Goal: Task Accomplishment & Management: Use online tool/utility

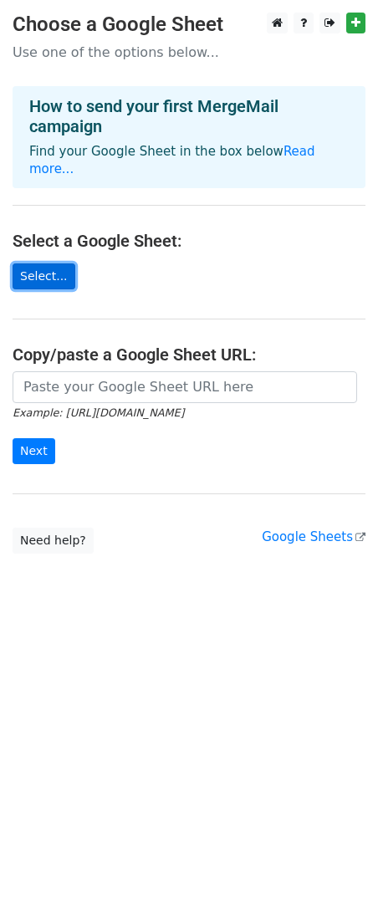
click at [51, 263] on link "Select..." at bounding box center [44, 276] width 63 height 26
click at [44, 263] on link "Select..." at bounding box center [44, 276] width 63 height 26
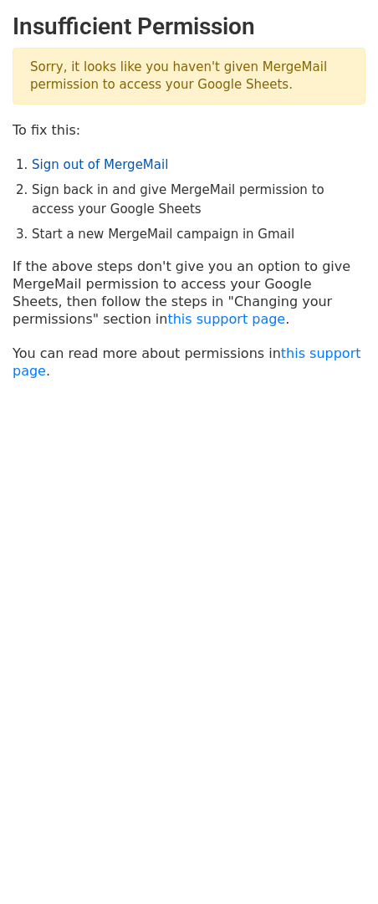
click at [112, 167] on link "Sign out of MergeMail" at bounding box center [100, 164] width 136 height 15
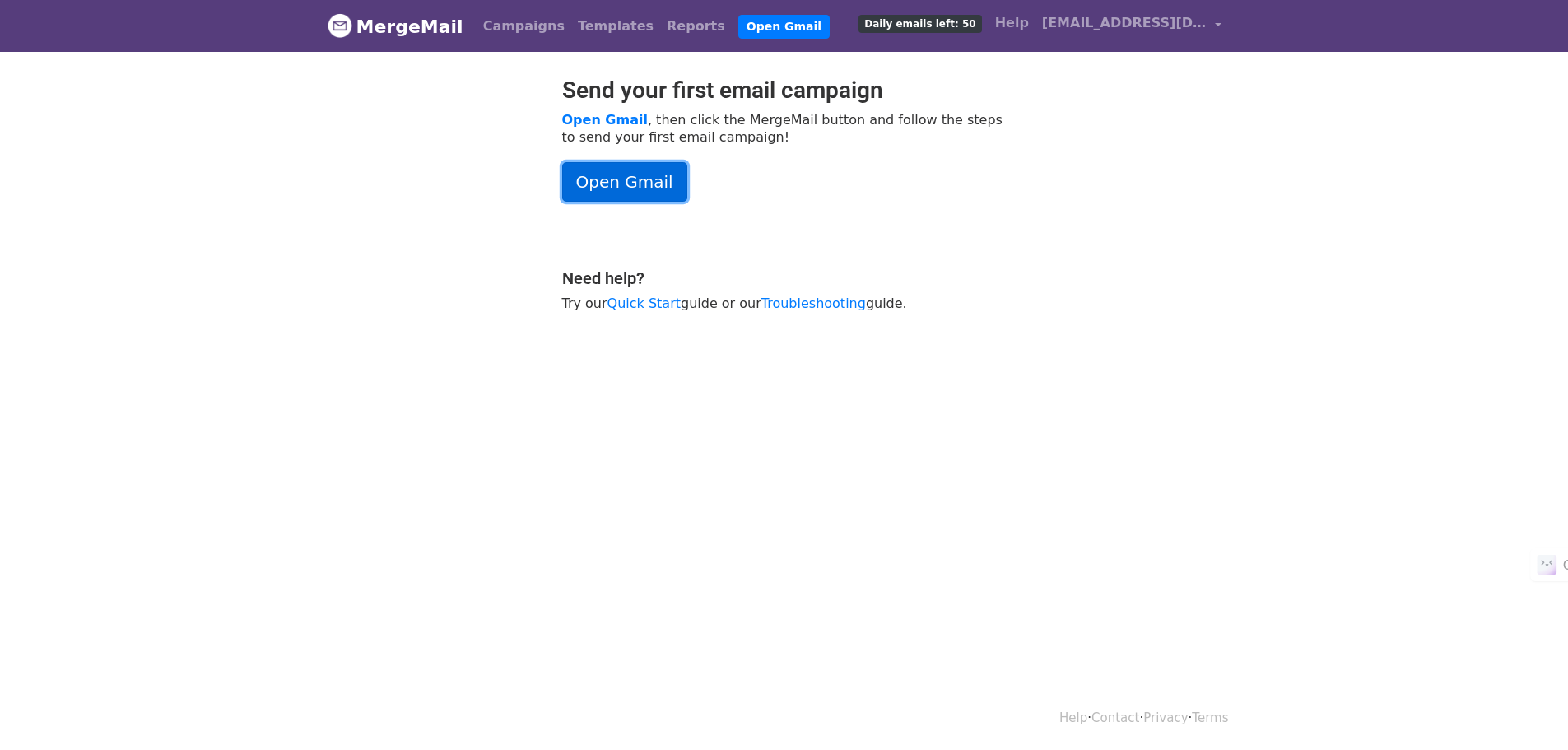
click at [655, 182] on link "Open Gmail" at bounding box center [624, 182] width 125 height 39
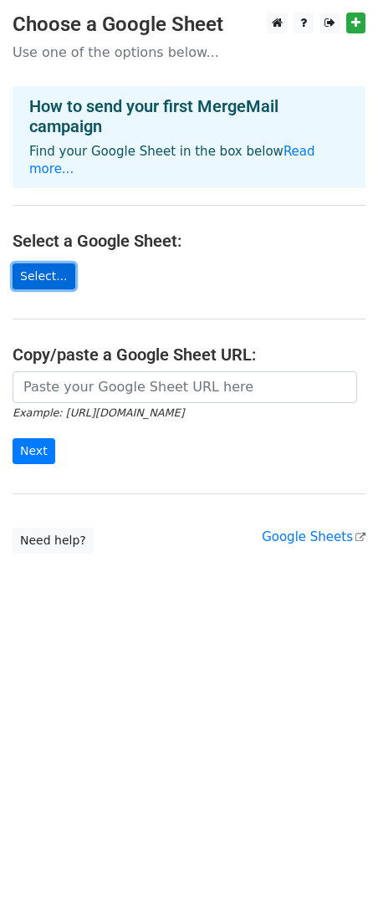
click at [26, 263] on link "Select..." at bounding box center [44, 276] width 63 height 26
click at [51, 263] on link "Select..." at bounding box center [44, 276] width 63 height 26
